Goal: Information Seeking & Learning: Check status

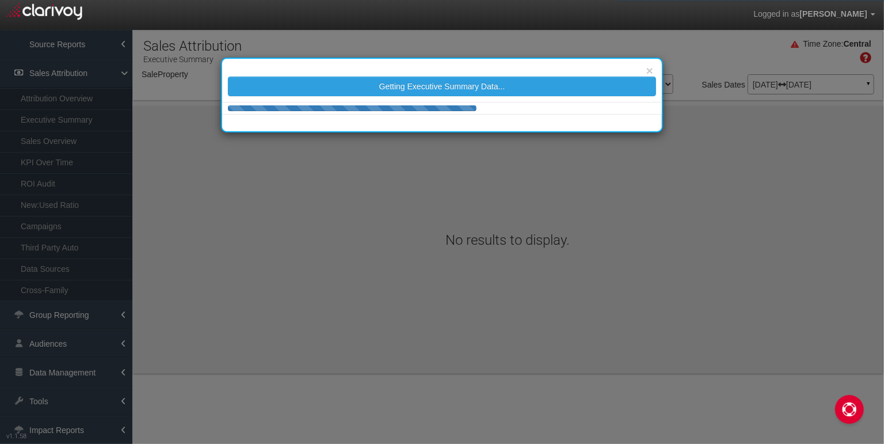
select select "object:2010"
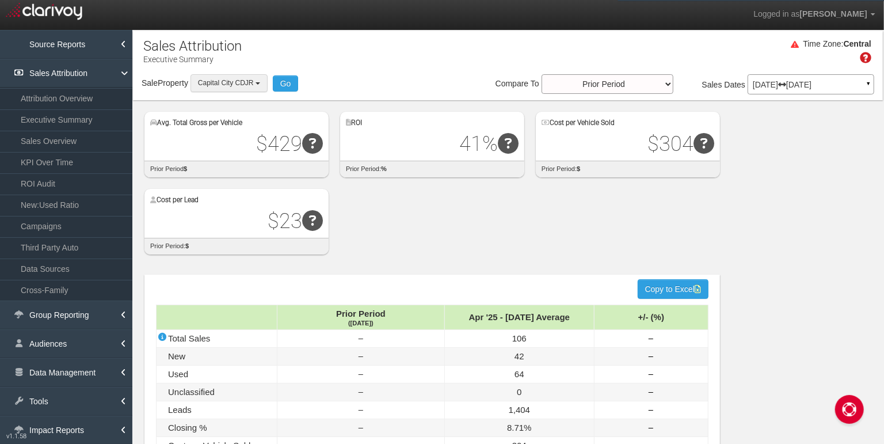
click at [220, 83] on span "Capital City CDJR" at bounding box center [226, 83] width 56 height 8
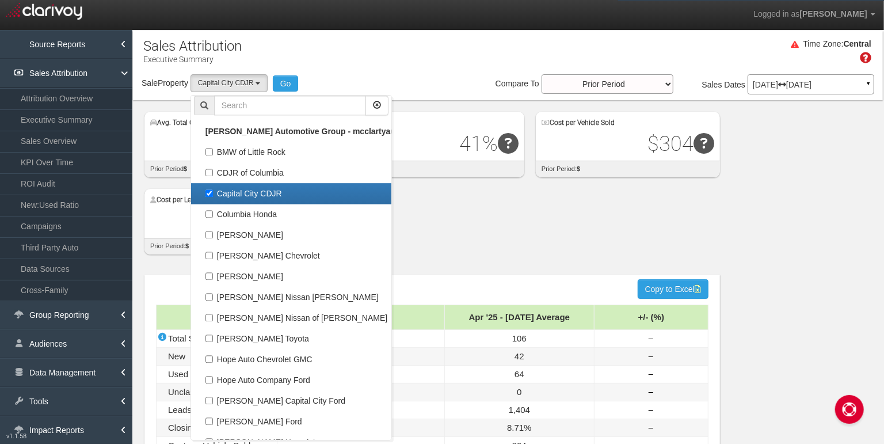
click at [211, 188] on label "Capital City CDJR" at bounding box center [291, 193] width 194 height 15
click at [211, 189] on input "Capital City CDJR" at bounding box center [208, 192] width 7 height 7
checkbox input "false"
select select
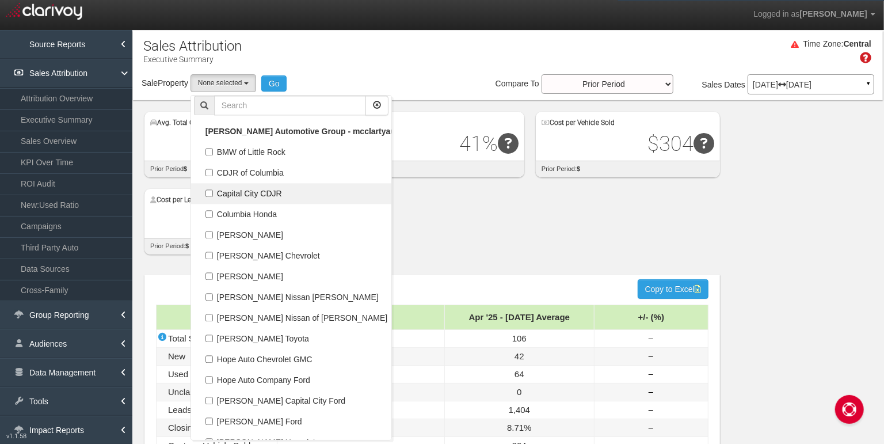
scroll to position [21952, 0]
click at [266, 103] on input "text" at bounding box center [290, 105] width 152 height 20
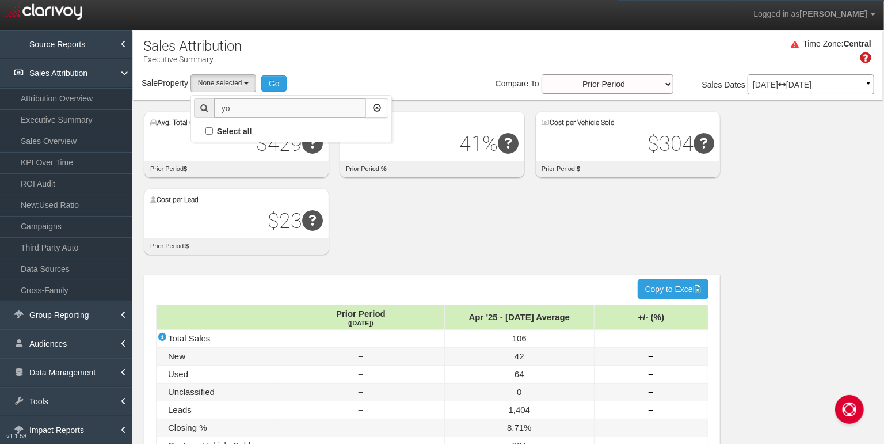
scroll to position [0, 0]
type input "young kia"
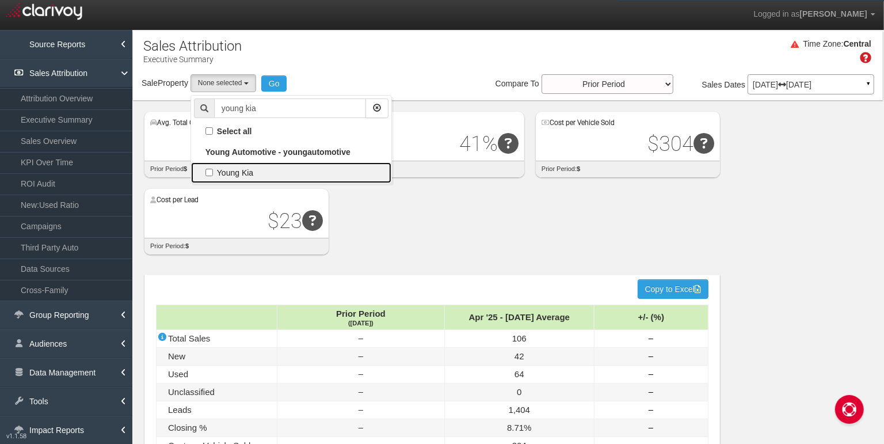
click at [211, 170] on label "Young Kia" at bounding box center [291, 172] width 194 height 15
click at [211, 170] on input "Young Kia" at bounding box center [208, 172] width 7 height 7
checkbox input "true"
select select "object:2958"
checkbox input "true"
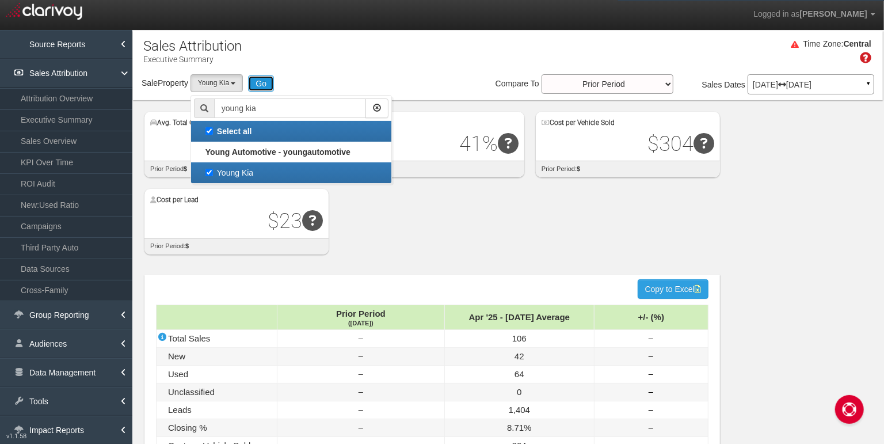
click at [264, 86] on button "Go" at bounding box center [261, 83] width 26 height 16
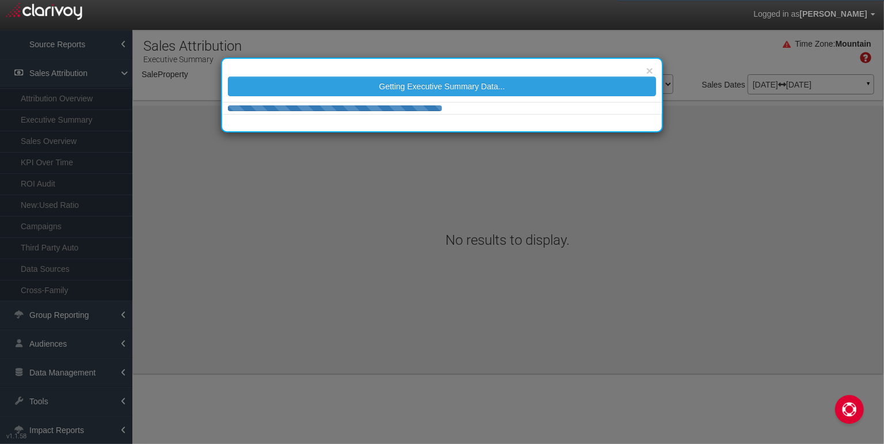
select select "object:5578"
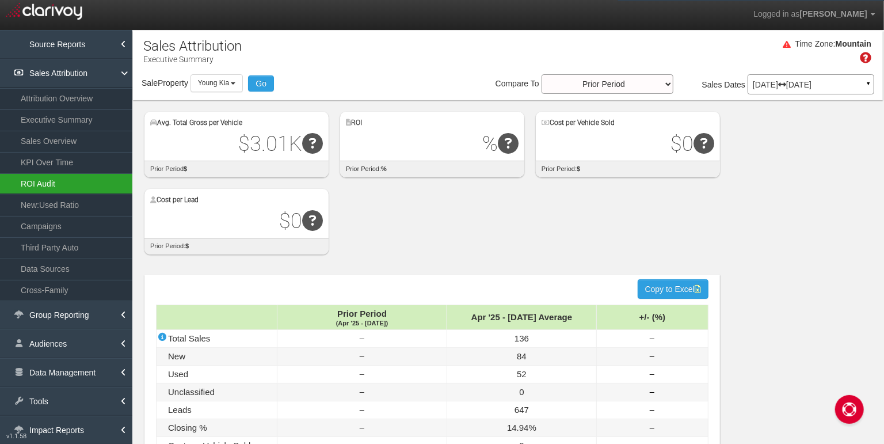
click at [49, 179] on link "ROI Audit" at bounding box center [66, 183] width 132 height 21
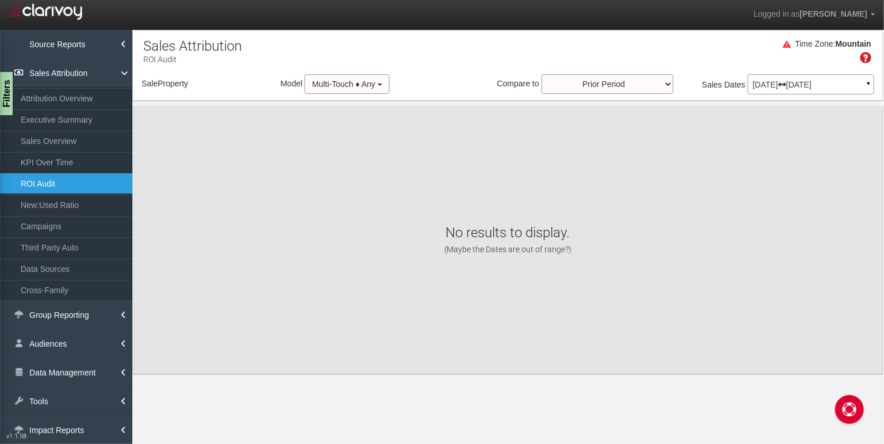
select select "object:8164"
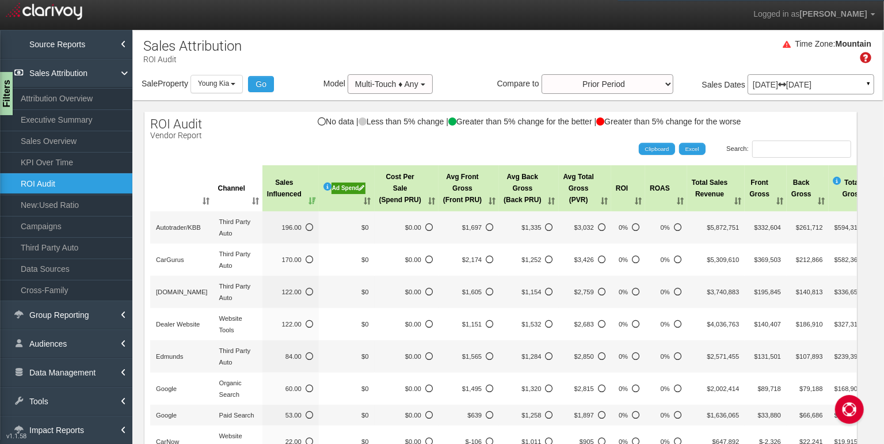
click at [343, 189] on div "Ad Spend" at bounding box center [348, 188] width 34 height 12
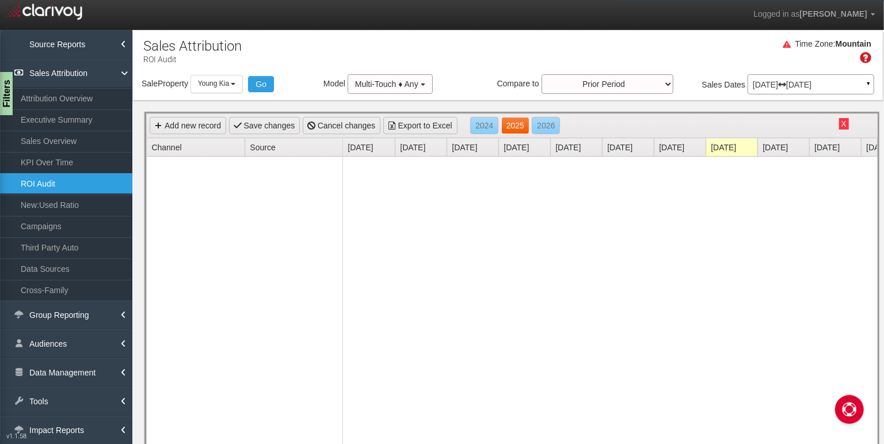
click at [511, 129] on link "2025" at bounding box center [515, 125] width 28 height 17
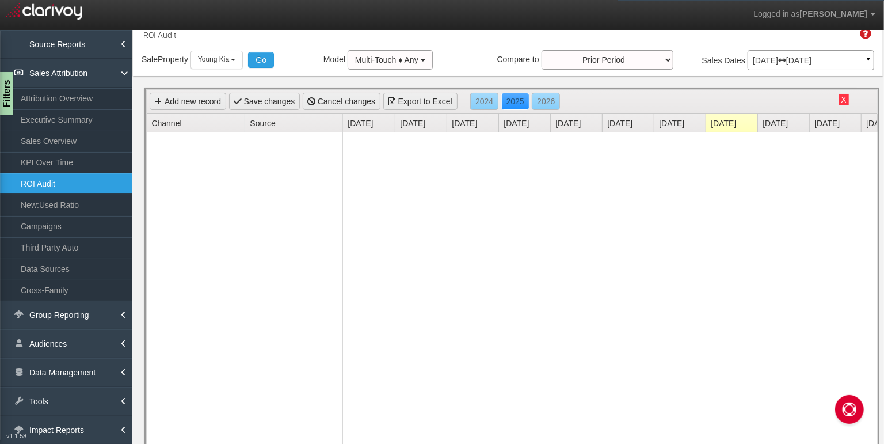
scroll to position [25, 0]
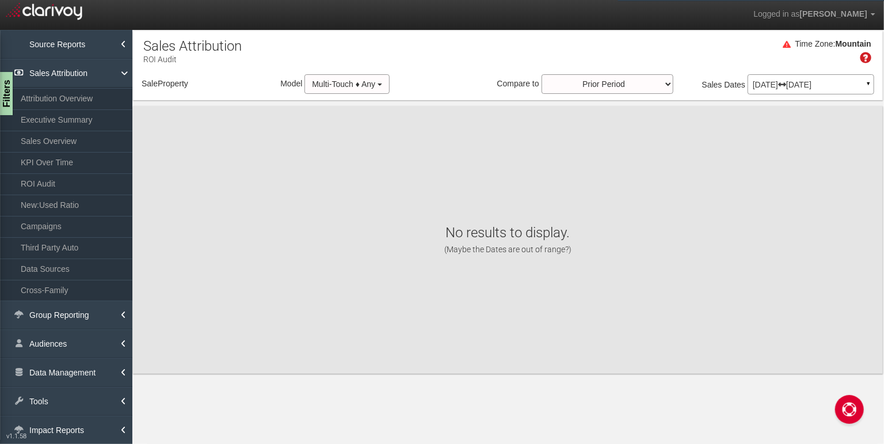
select select "object:2945"
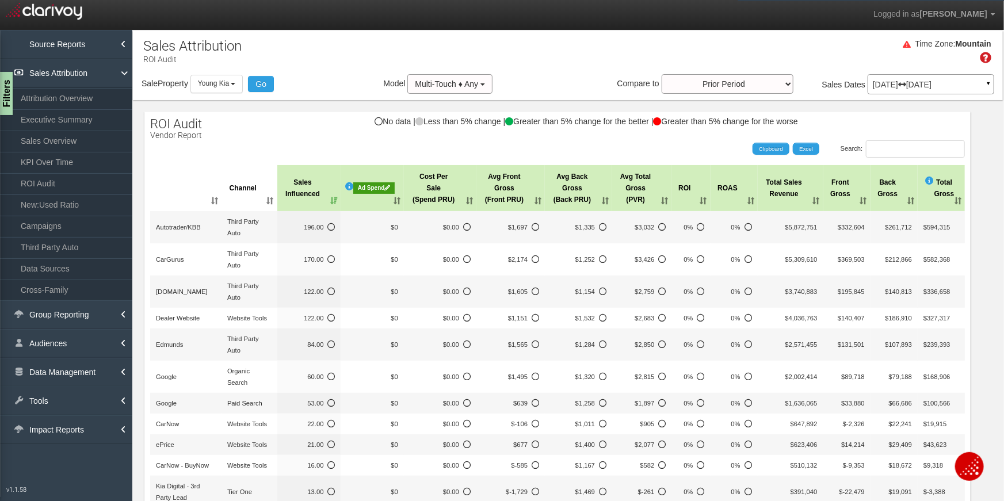
click at [373, 146] on div "Search: Clipboard Excel" at bounding box center [552, 148] width 826 height 17
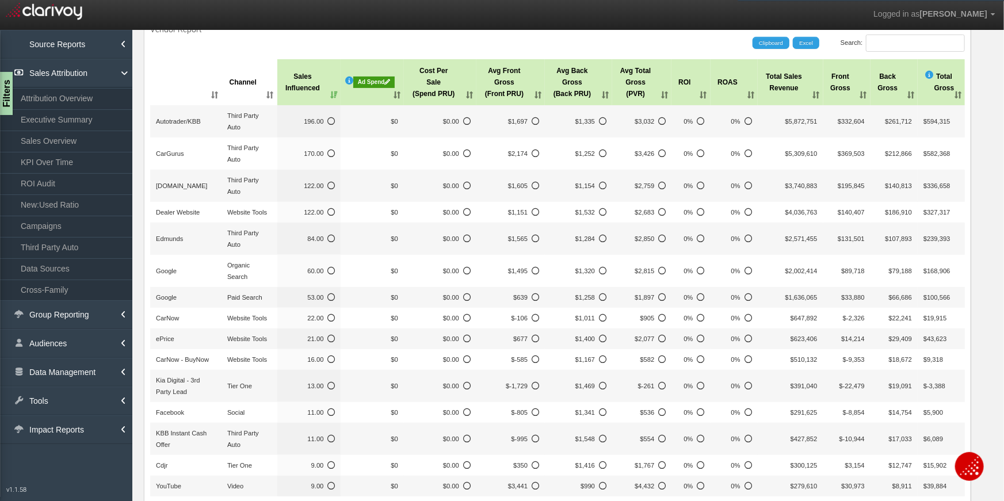
scroll to position [234, 0]
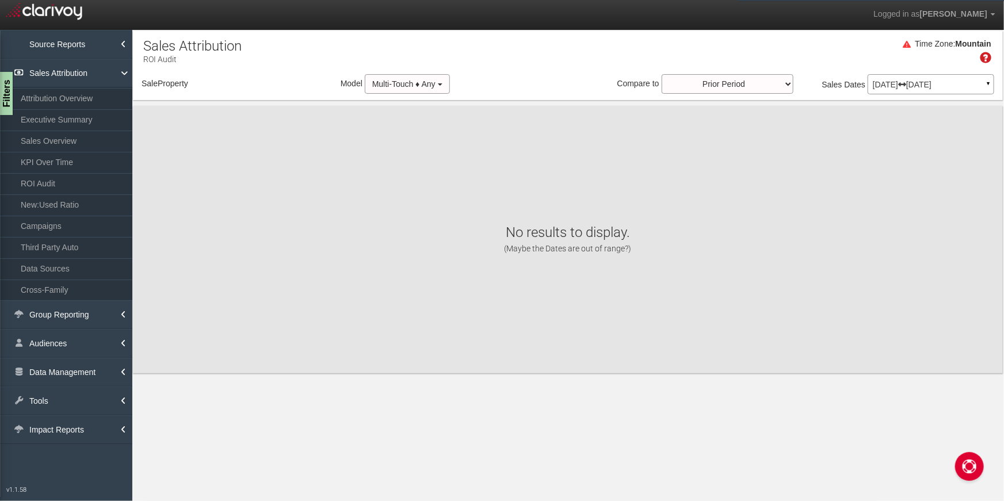
select select "object:2945"
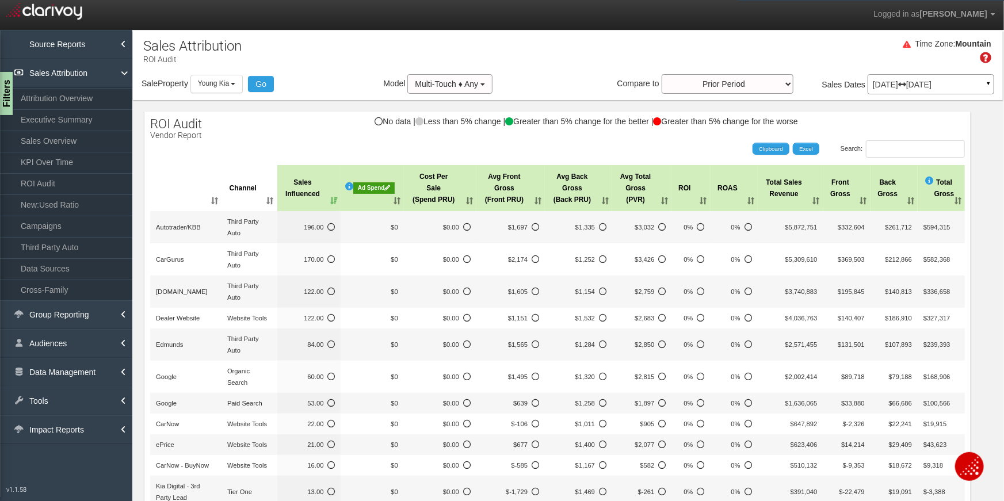
click at [895, 87] on p "[DATE] [DATE]" at bounding box center [931, 85] width 116 height 8
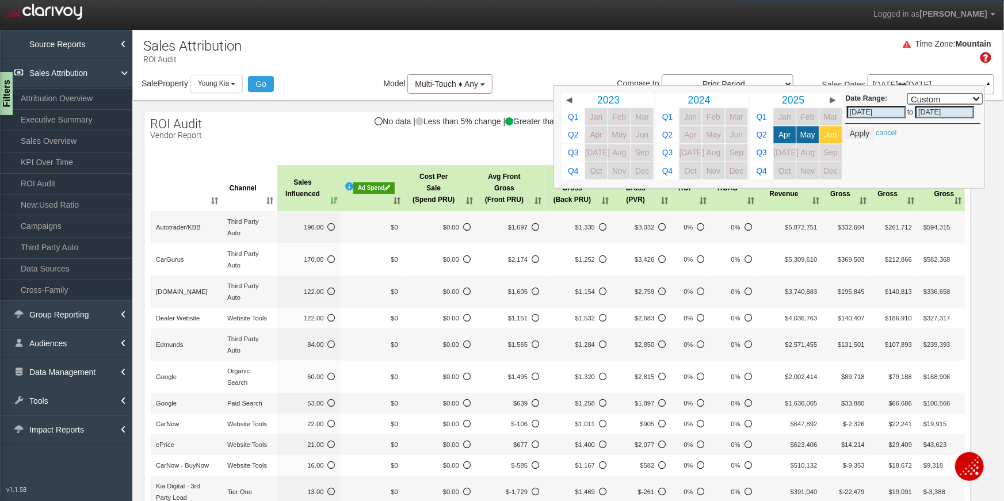
click at [833, 134] on span "Jun" at bounding box center [830, 135] width 13 height 9
select select ","
type input "[DATE]"
click at [833, 134] on span "Jun" at bounding box center [830, 135] width 13 height 9
select select ","
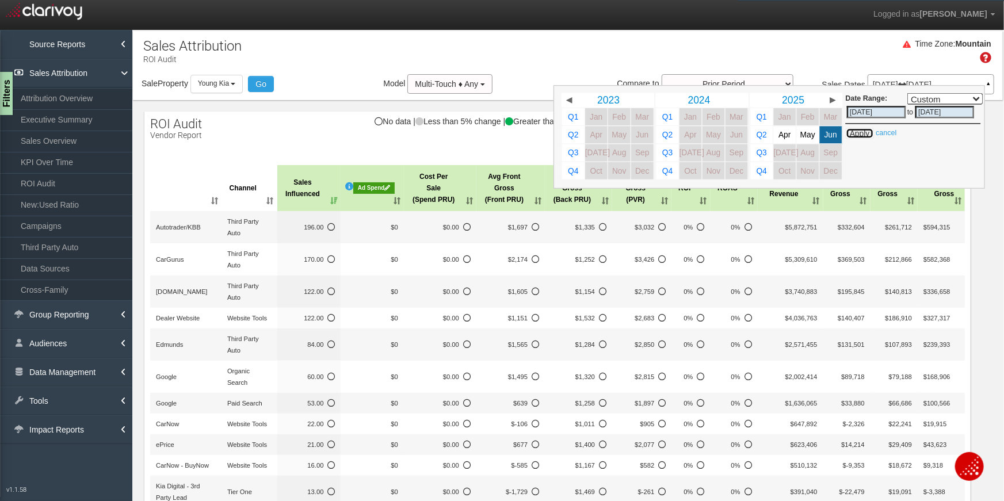
click at [867, 131] on button "Apply" at bounding box center [859, 134] width 28 height 12
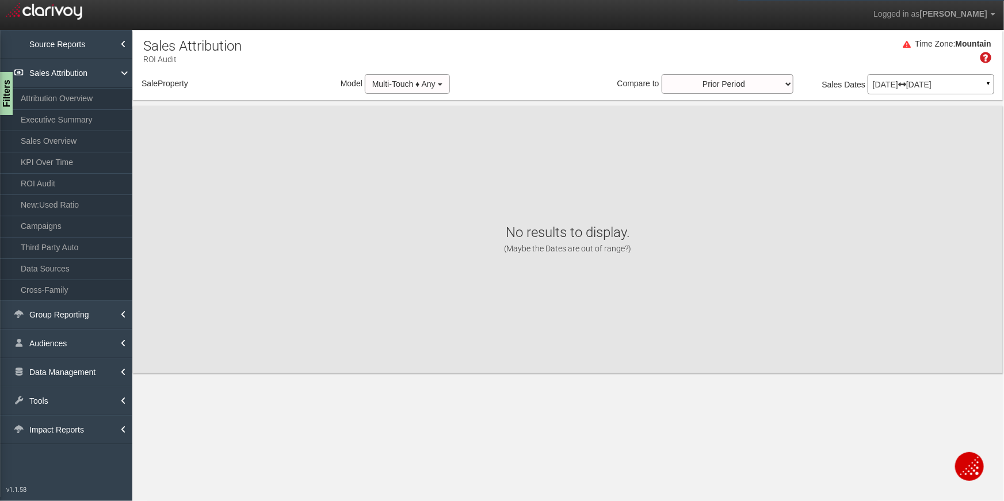
select select "object:5536"
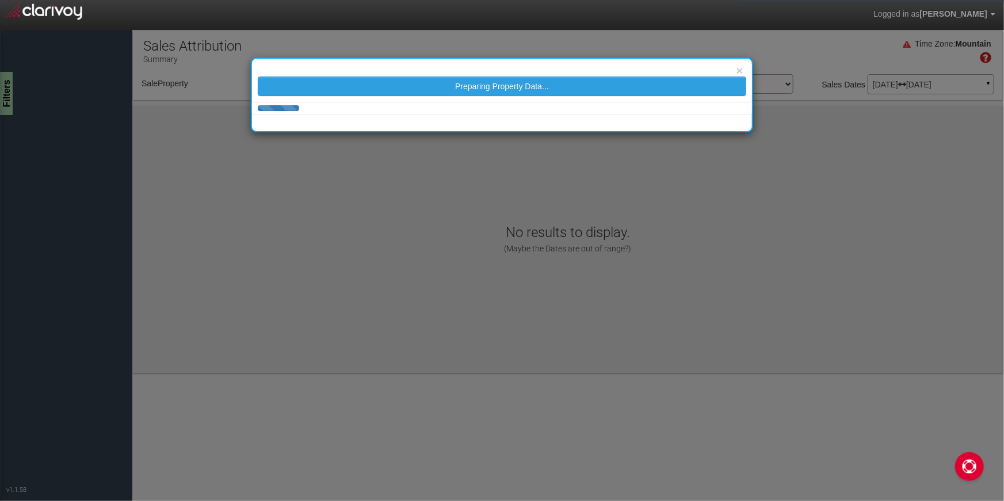
select select "object:2536"
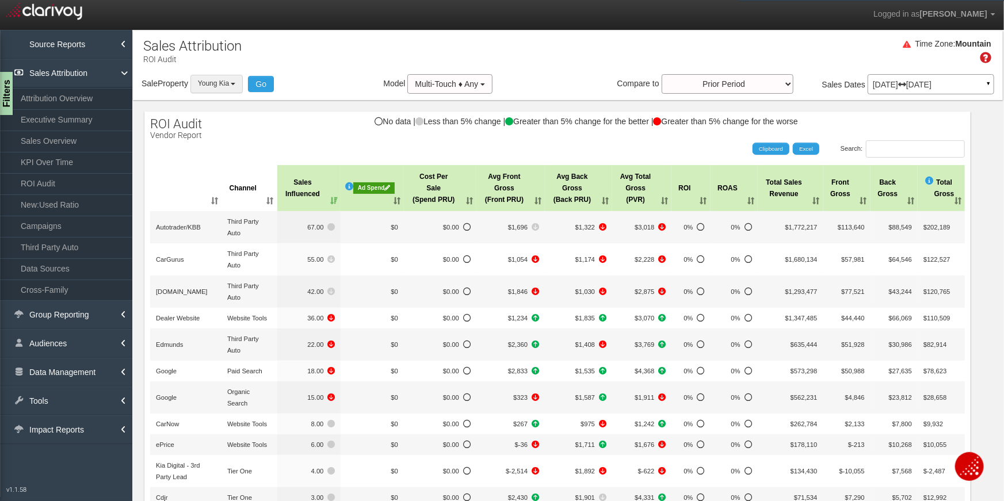
click at [221, 91] on button "Young Kia" at bounding box center [216, 84] width 53 height 18
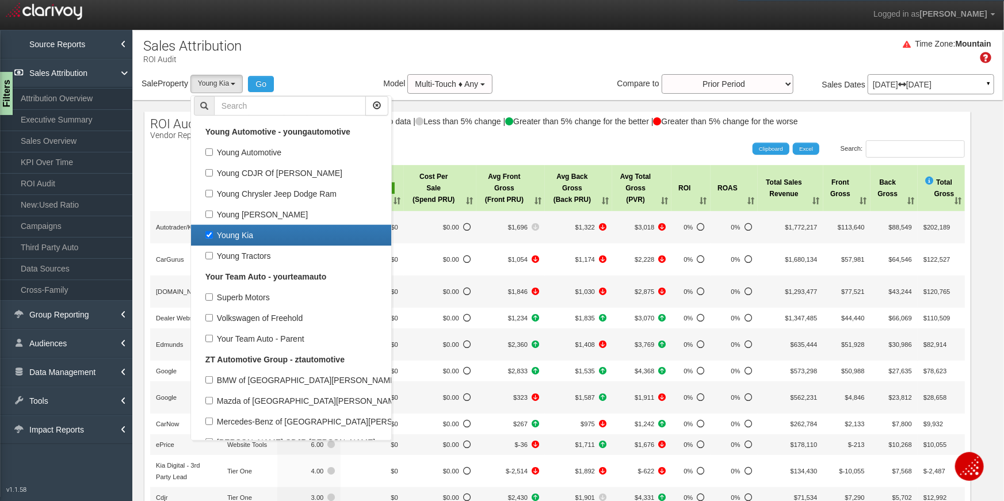
click at [217, 228] on label "Young Kia" at bounding box center [291, 235] width 194 height 15
click at [213, 231] on input "Young Kia" at bounding box center [208, 234] width 7 height 7
checkbox input "false"
select select
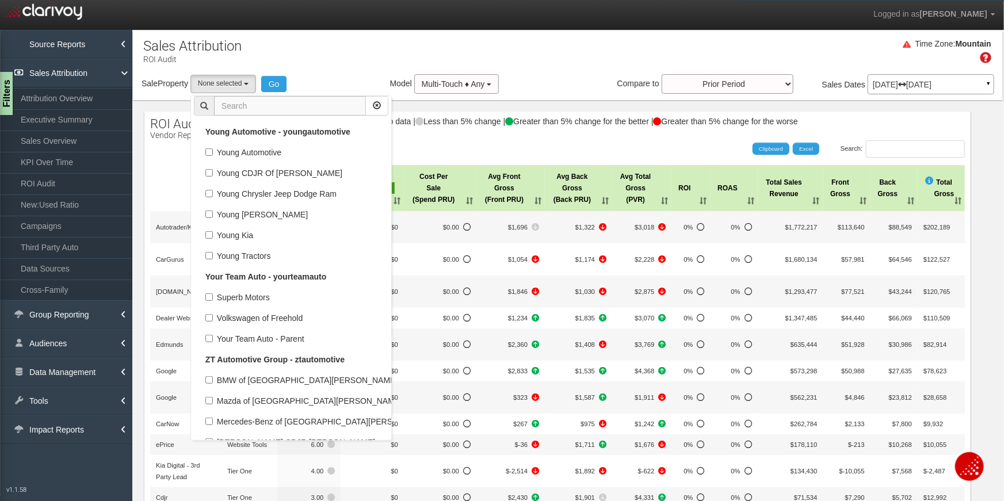
click at [316, 106] on input "text" at bounding box center [290, 106] width 152 height 20
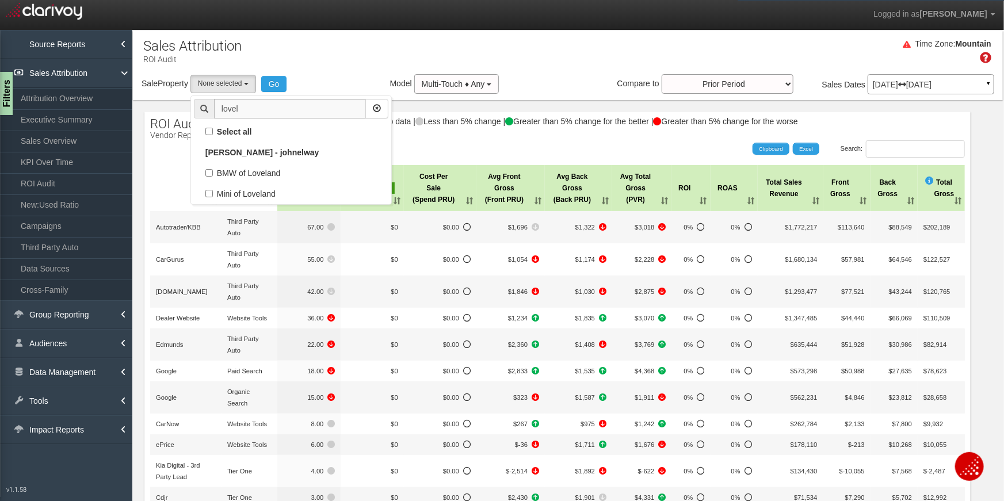
scroll to position [0, 0]
type input "lovel"
click at [206, 170] on label "BMW of Loveland" at bounding box center [291, 173] width 194 height 15
click at [206, 170] on input "BMW of Loveland" at bounding box center [208, 172] width 7 height 7
checkbox input "true"
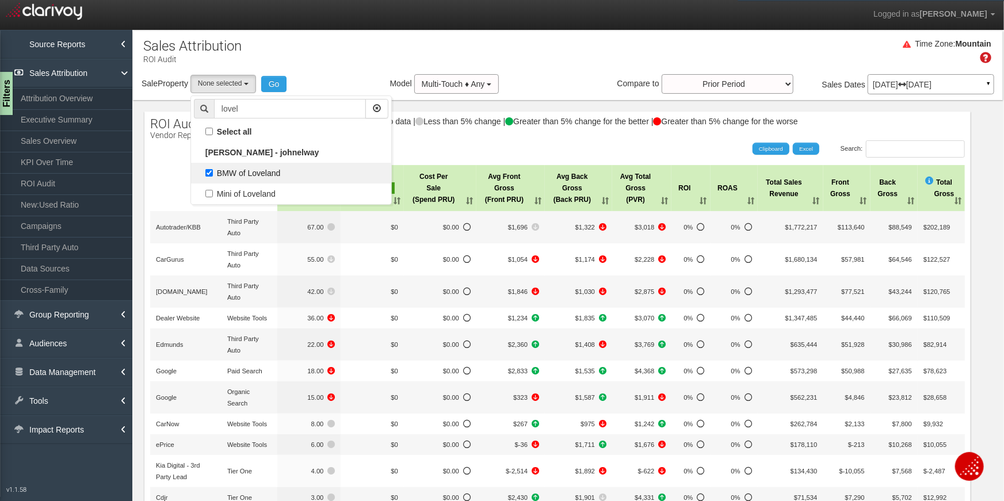
select select "object:1248"
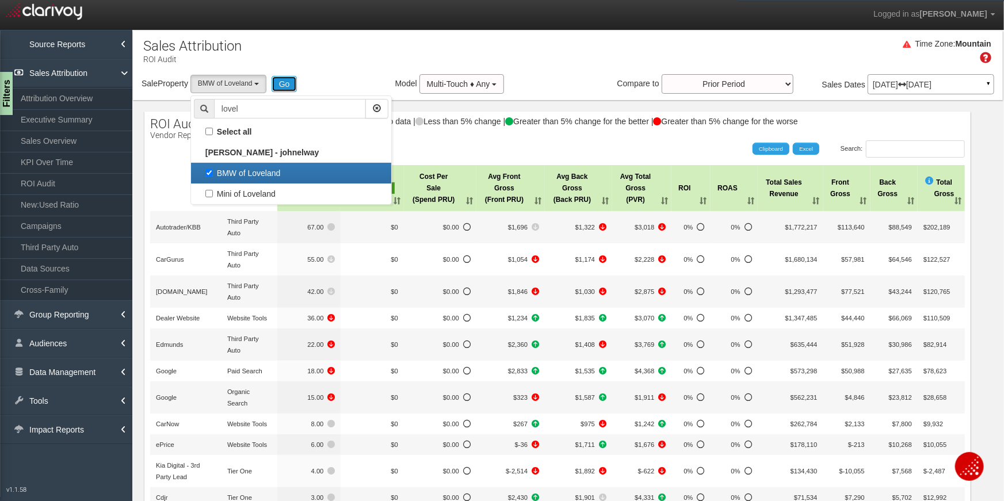
click at [290, 82] on button "Go" at bounding box center [285, 84] width 26 height 16
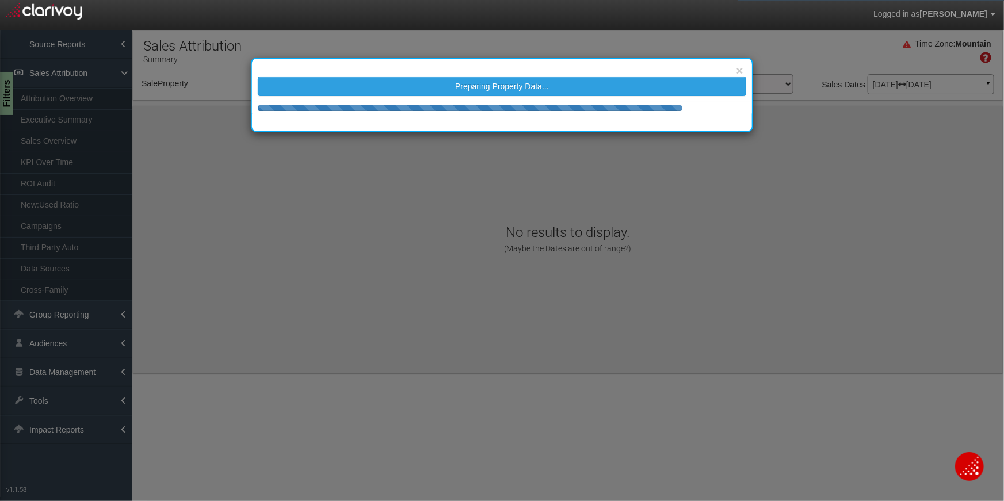
select select "object:4248"
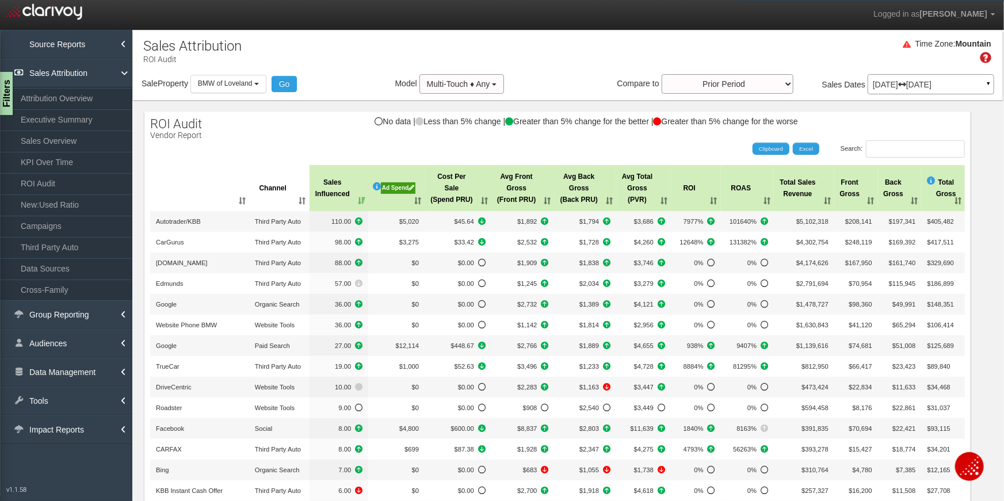
click at [399, 189] on div "Ad Spend" at bounding box center [398, 188] width 35 height 12
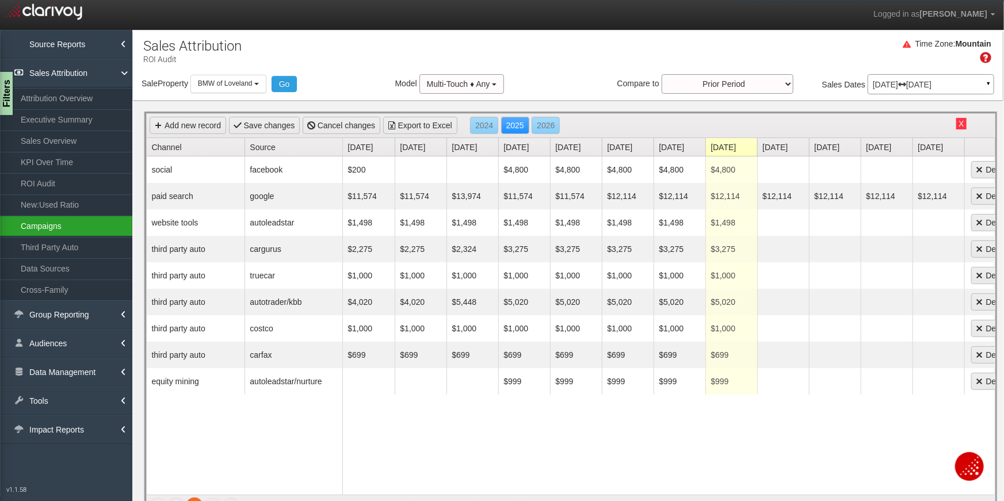
click at [43, 229] on link "Campaigns" at bounding box center [66, 226] width 132 height 21
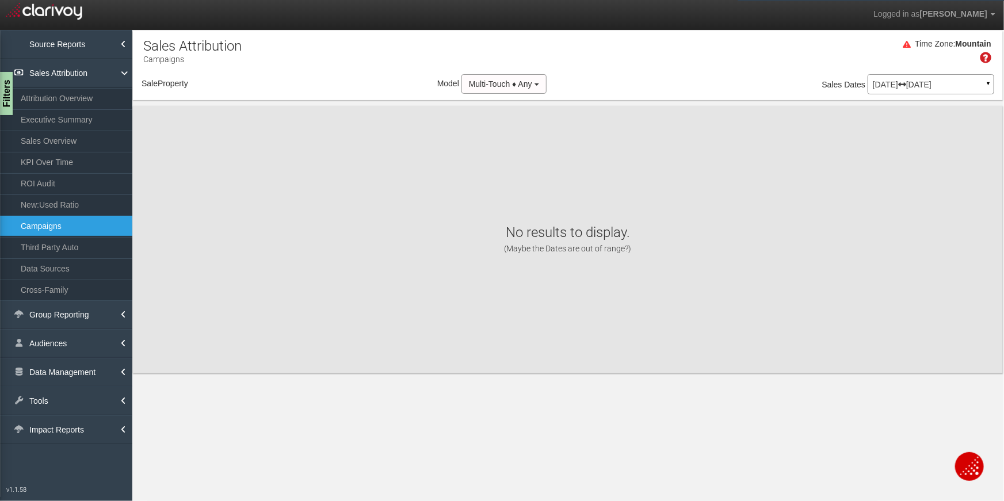
click at [953, 81] on p "Jun 01, 2025 Jun 30, 2025" at bounding box center [931, 85] width 116 height 8
select select "object:6850"
